Goal: Task Accomplishment & Management: Manage account settings

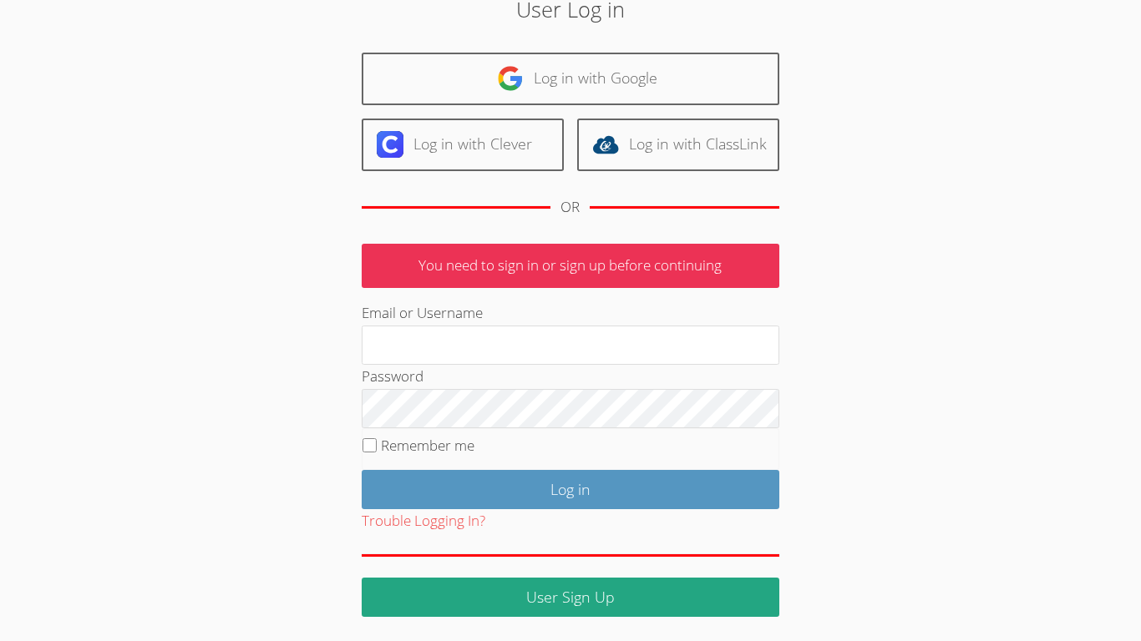
scroll to position [80, 0]
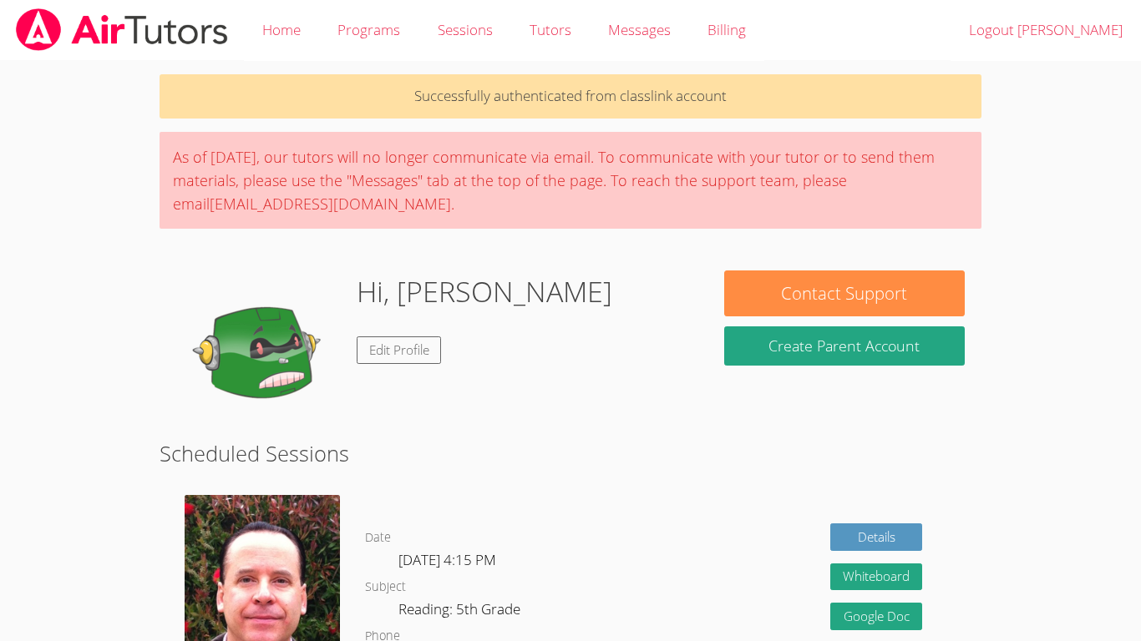
scroll to position [2709, 0]
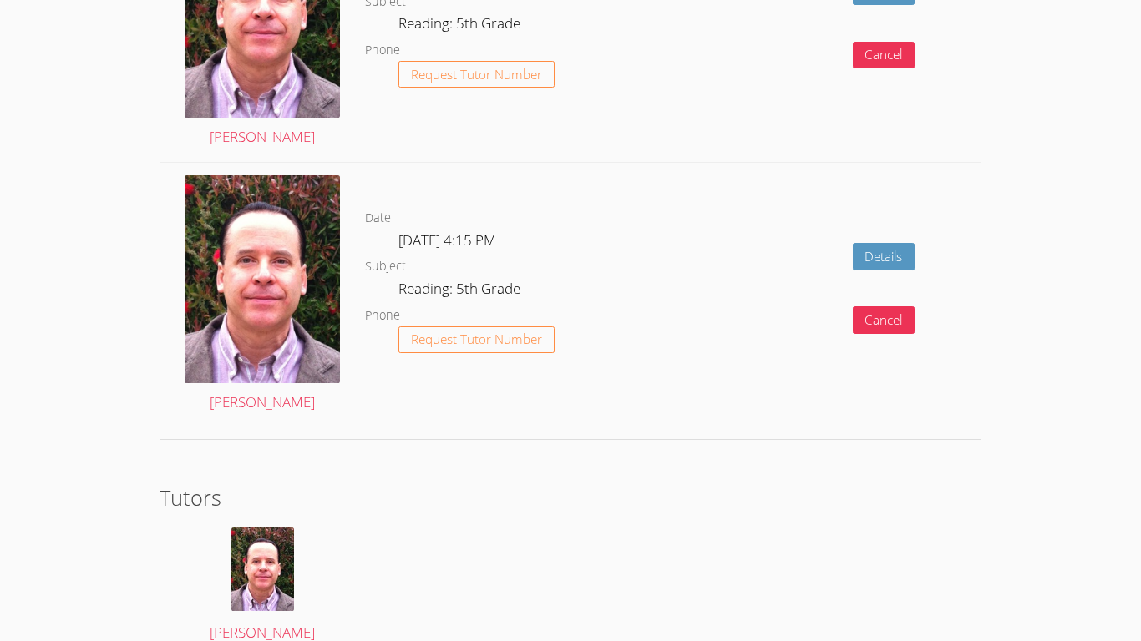
click at [678, 349] on div "Details Cancel" at bounding box center [816, 295] width 328 height 265
click at [254, 302] on img at bounding box center [262, 279] width 155 height 208
